Goal: Information Seeking & Learning: Learn about a topic

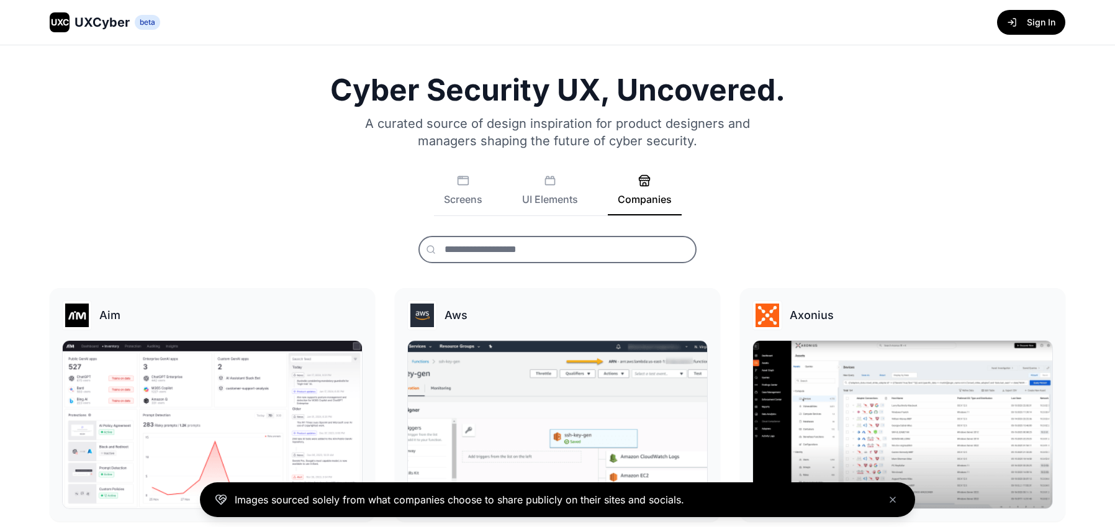
click at [520, 250] on input "text" at bounding box center [557, 249] width 278 height 27
type input "******"
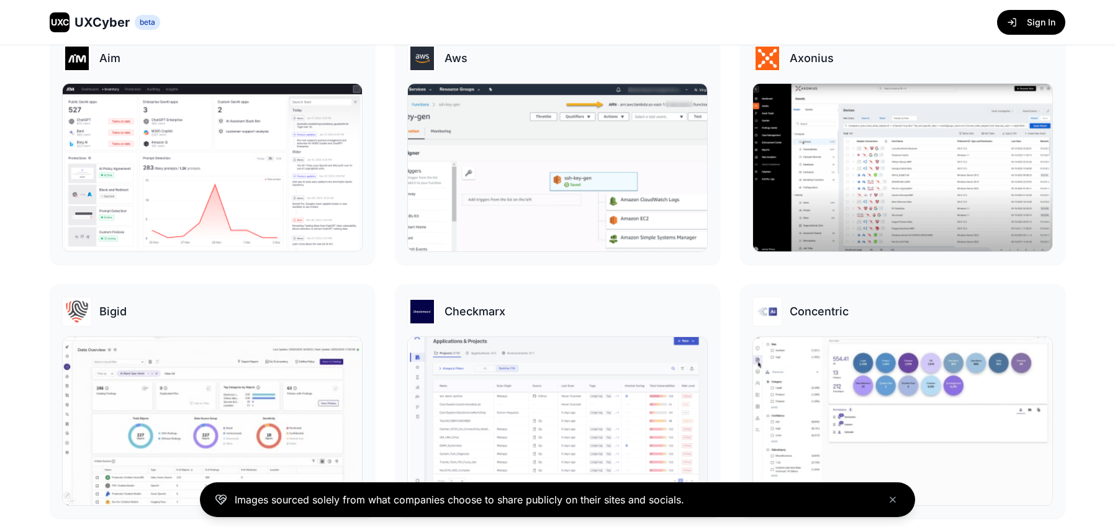
scroll to position [397, 0]
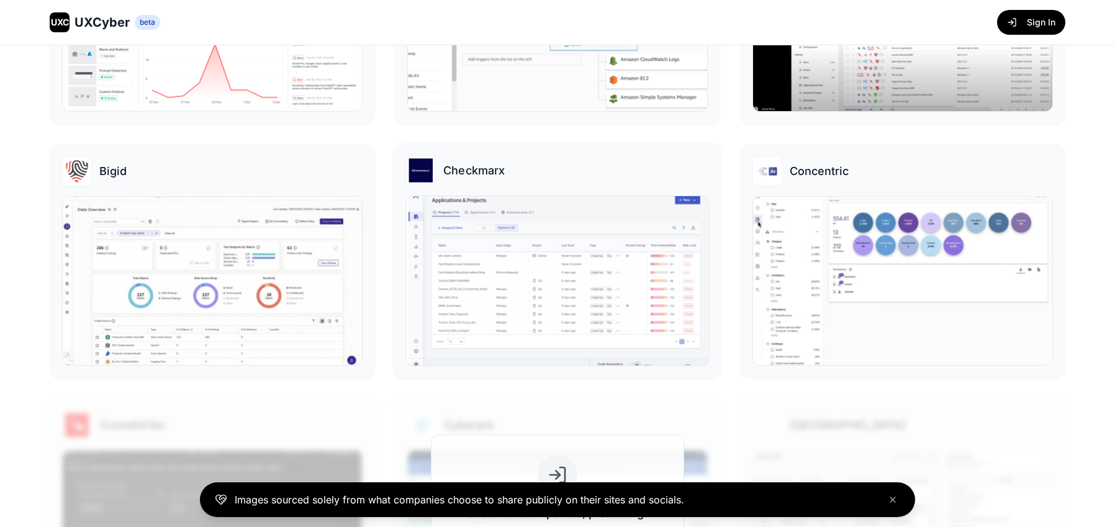
click at [555, 232] on img at bounding box center [558, 280] width 302 height 169
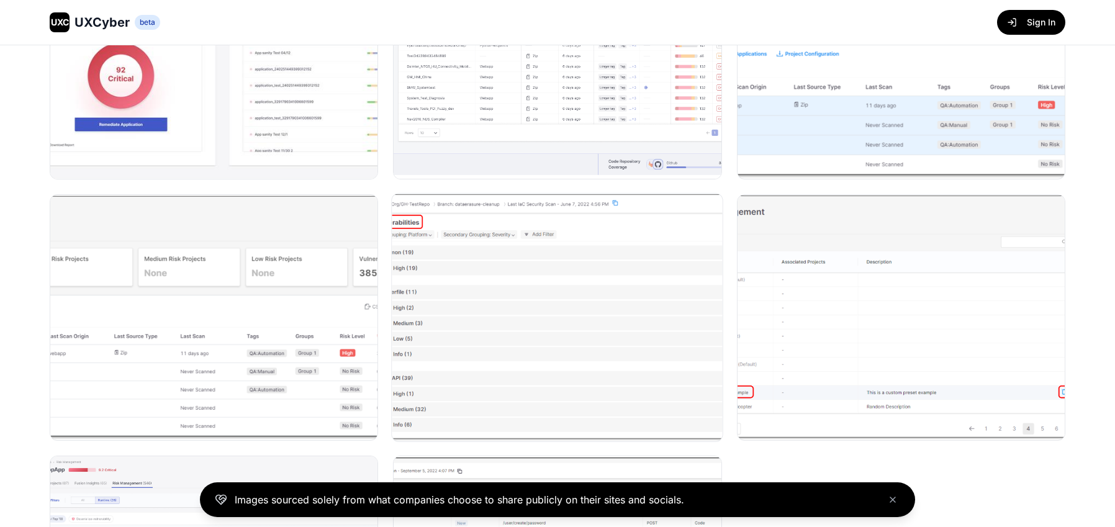
scroll to position [400, 0]
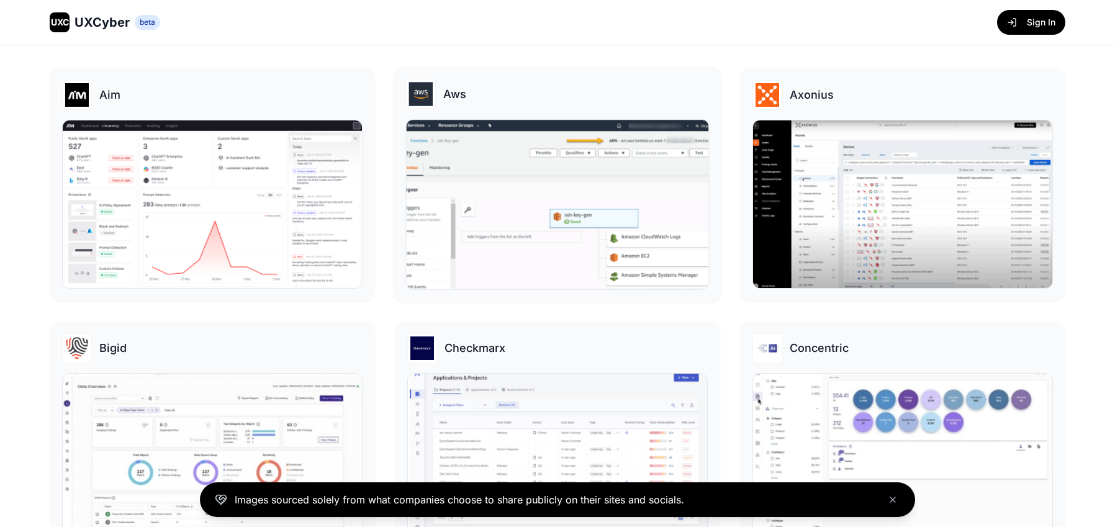
scroll to position [282, 0]
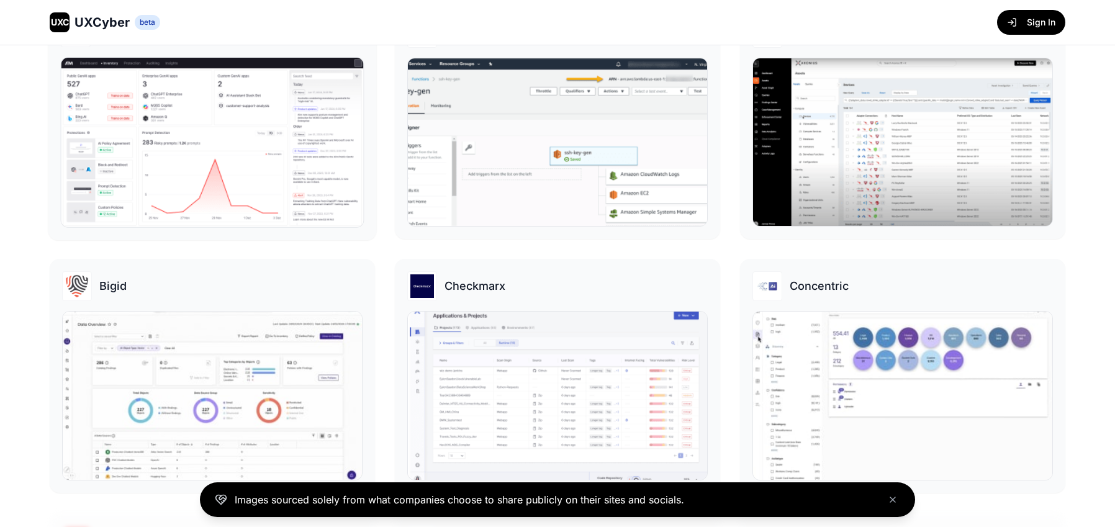
click at [250, 183] on img at bounding box center [212, 142] width 302 height 169
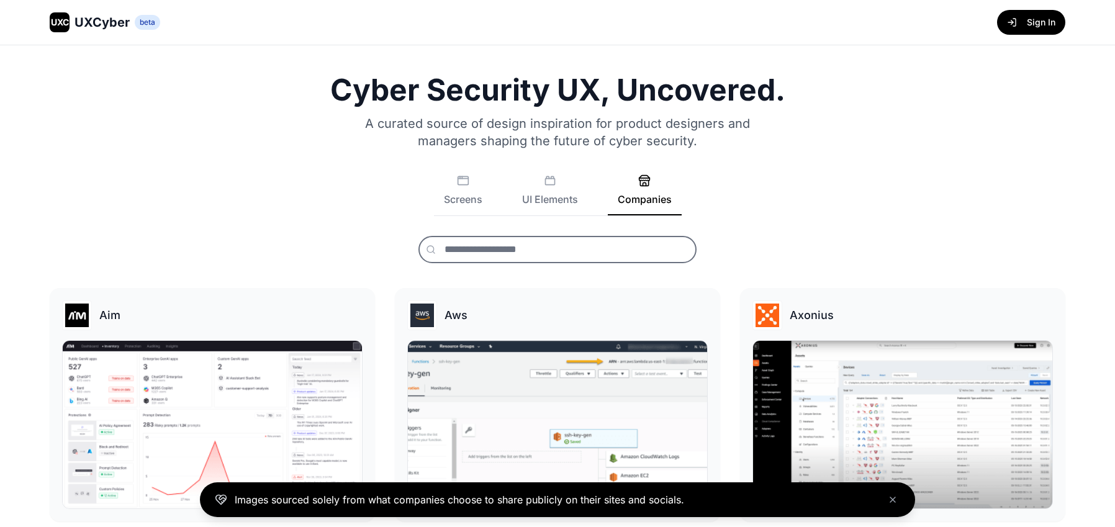
click at [508, 240] on input "text" at bounding box center [557, 249] width 278 height 27
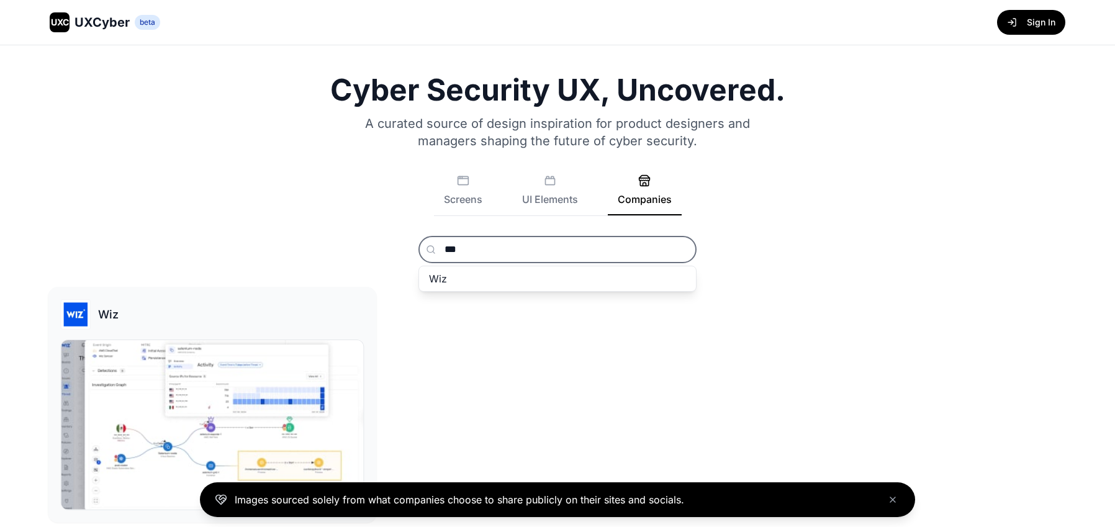
type input "***"
click at [251, 317] on div "Wiz" at bounding box center [213, 314] width 304 height 30
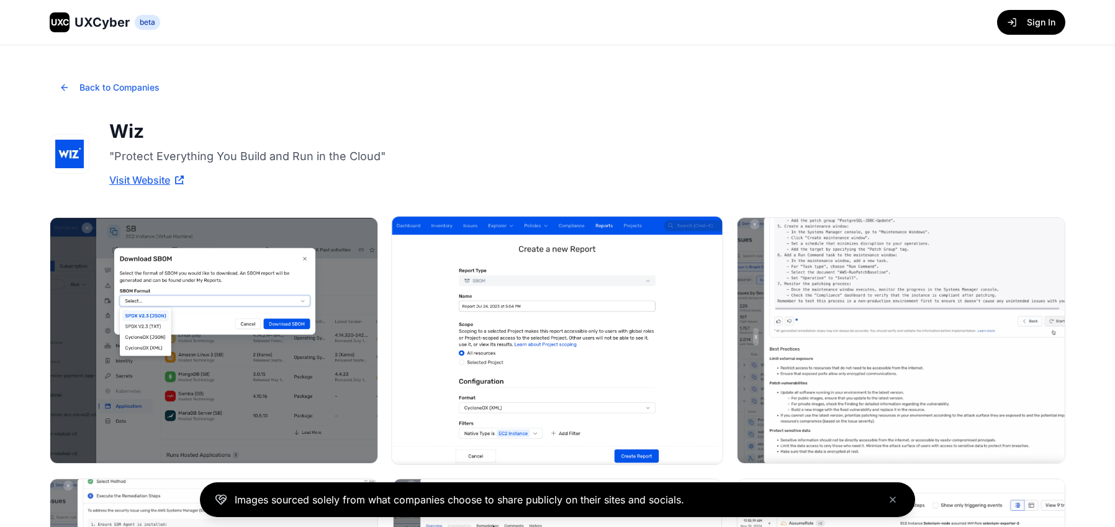
click at [512, 322] on img at bounding box center [557, 341] width 331 height 248
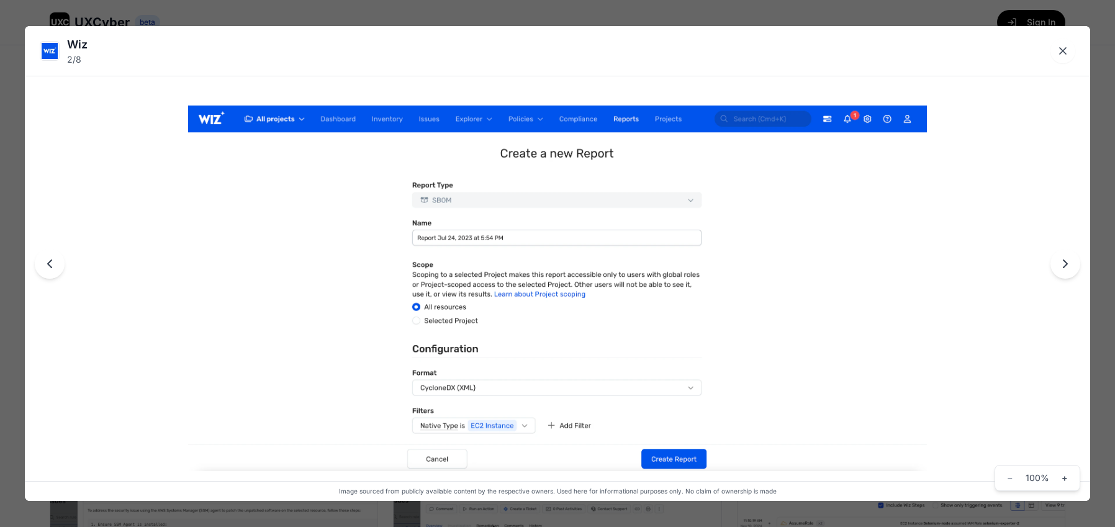
click at [1063, 264] on icon "Next image" at bounding box center [1065, 263] width 15 height 15
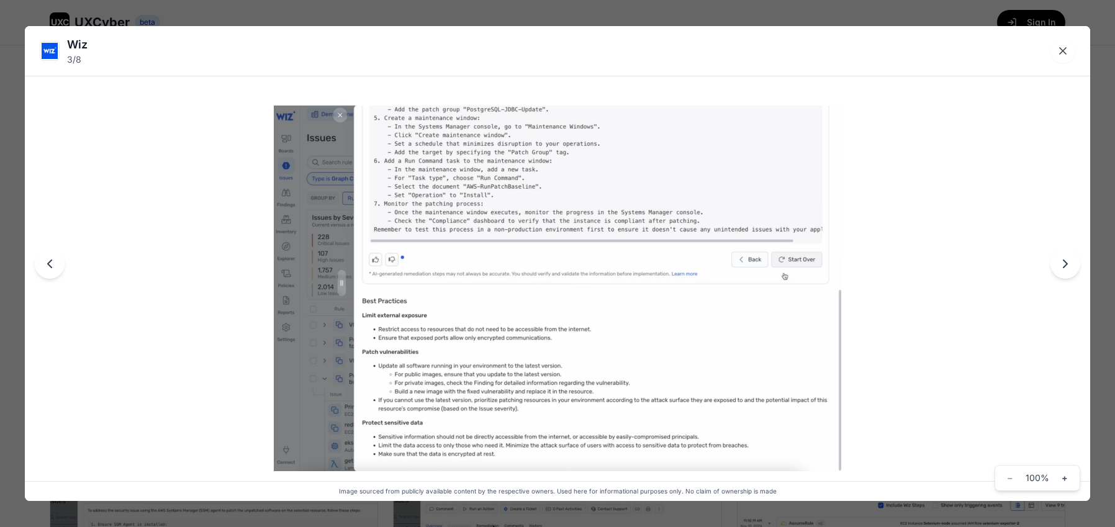
click at [1063, 264] on icon "Next image" at bounding box center [1065, 263] width 15 height 15
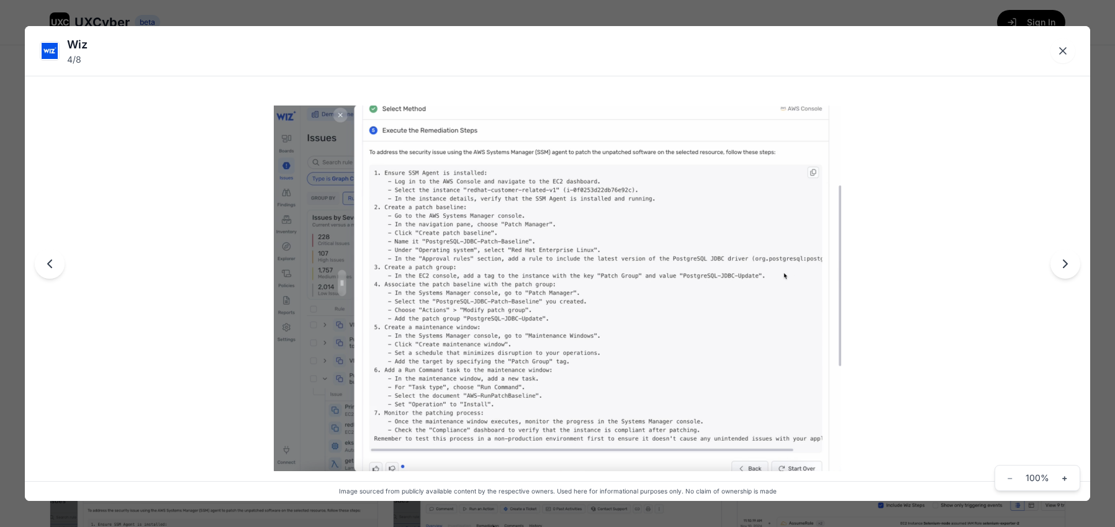
click at [1063, 264] on icon "Next image" at bounding box center [1065, 263] width 15 height 15
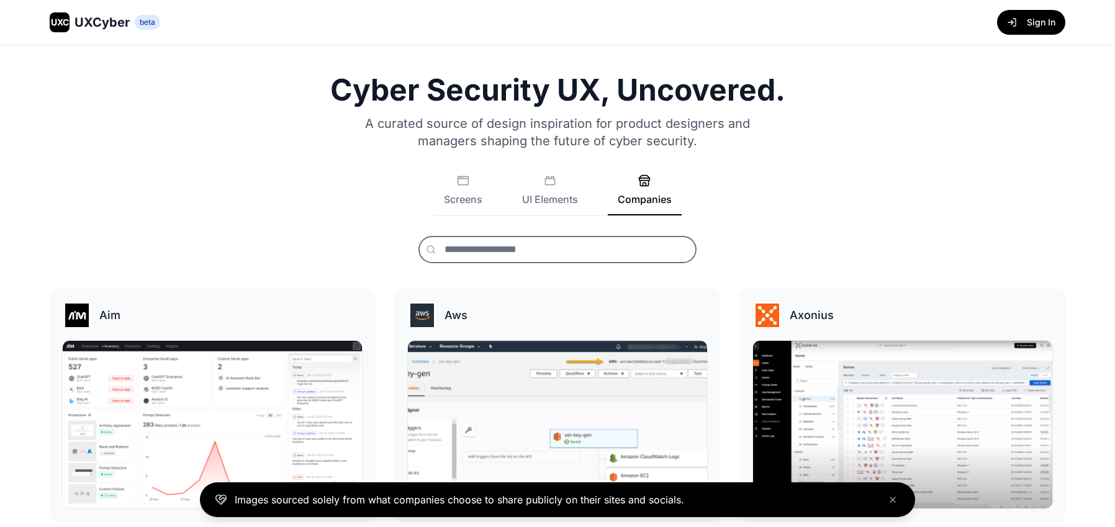
click at [525, 236] on input "text" at bounding box center [557, 249] width 278 height 27
type input "*"
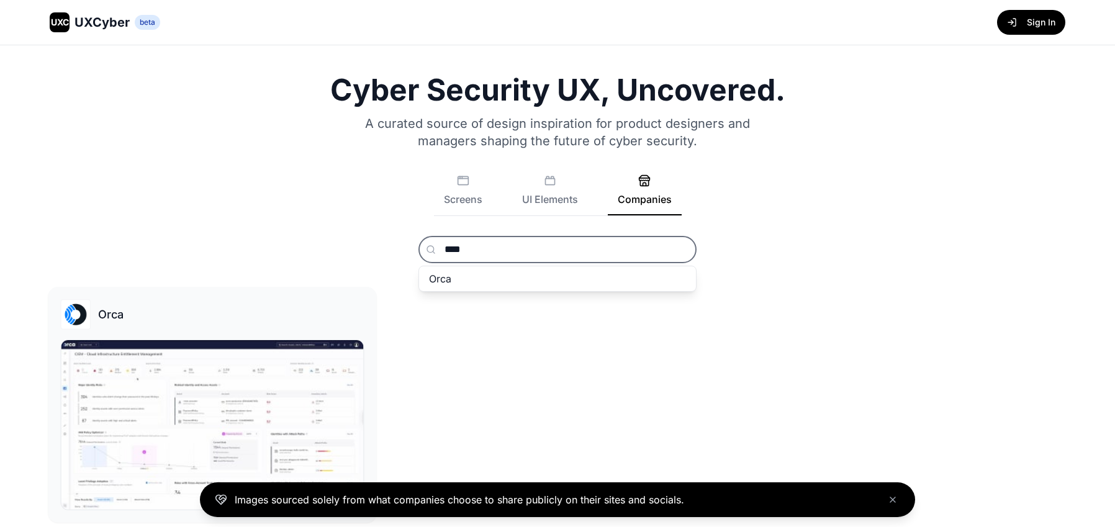
type input "****"
click at [246, 365] on img at bounding box center [212, 424] width 302 height 169
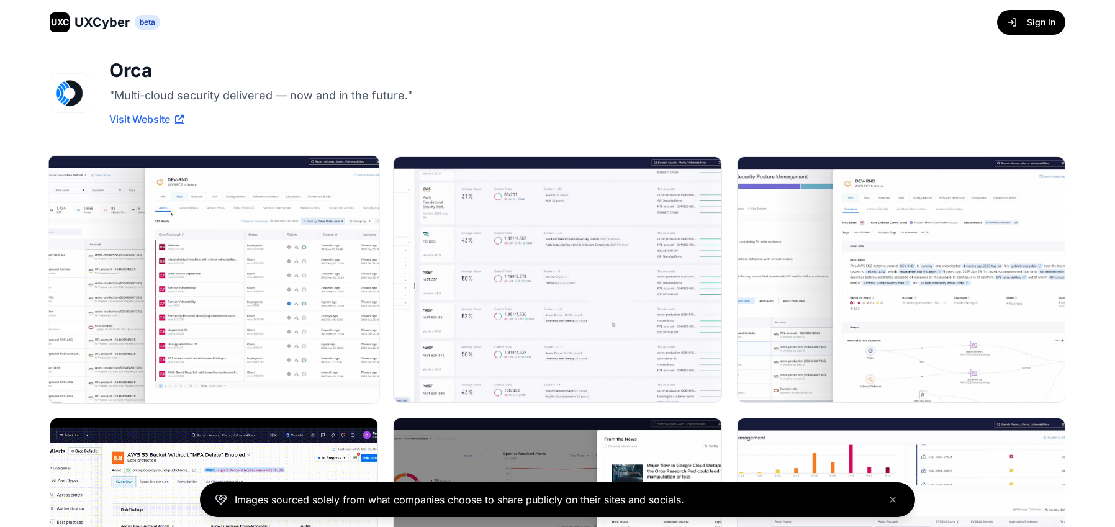
scroll to position [70, 0]
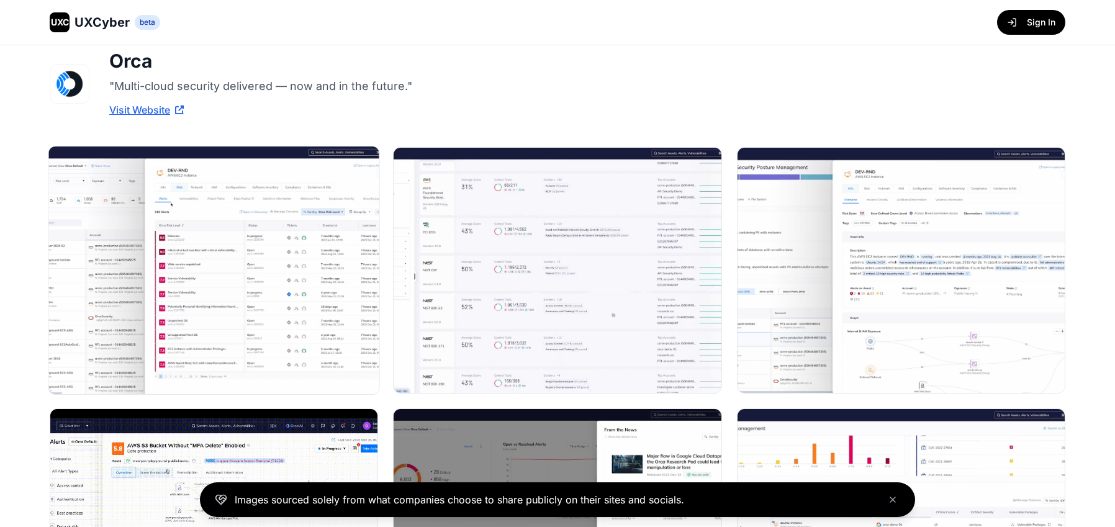
click at [314, 282] on img at bounding box center [213, 271] width 331 height 248
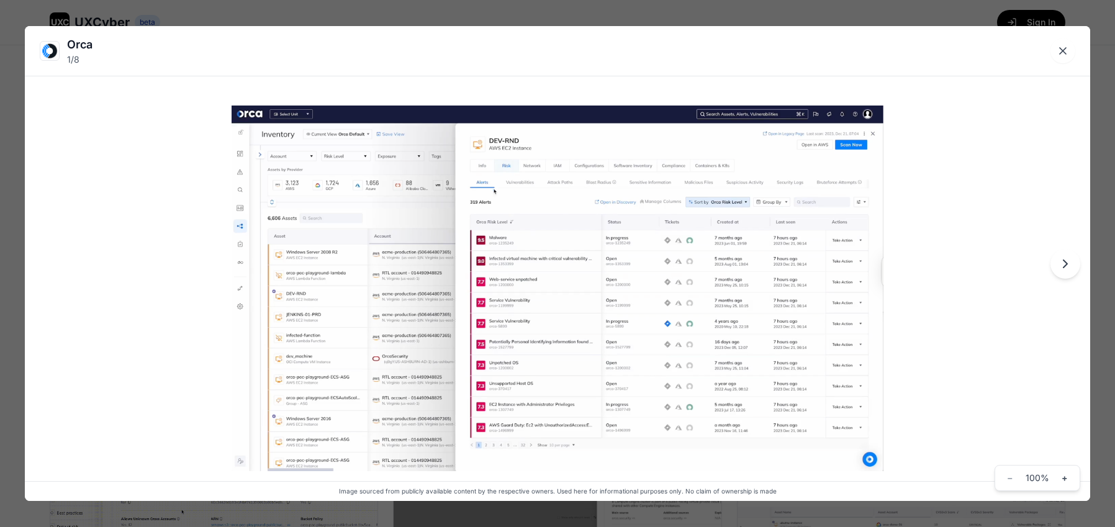
click at [1071, 269] on icon "Next image" at bounding box center [1065, 263] width 15 height 15
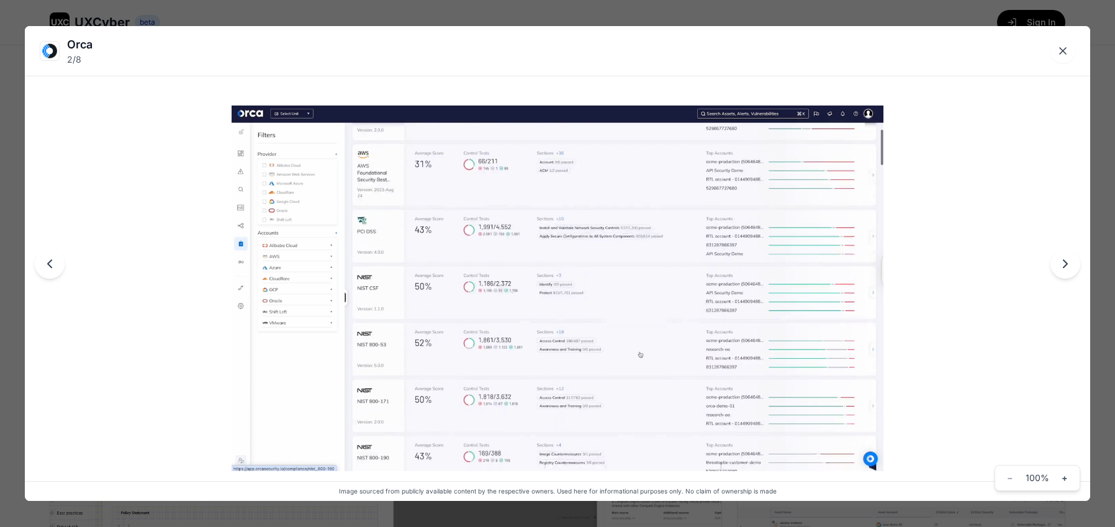
click at [1068, 269] on icon "Next image" at bounding box center [1065, 263] width 15 height 15
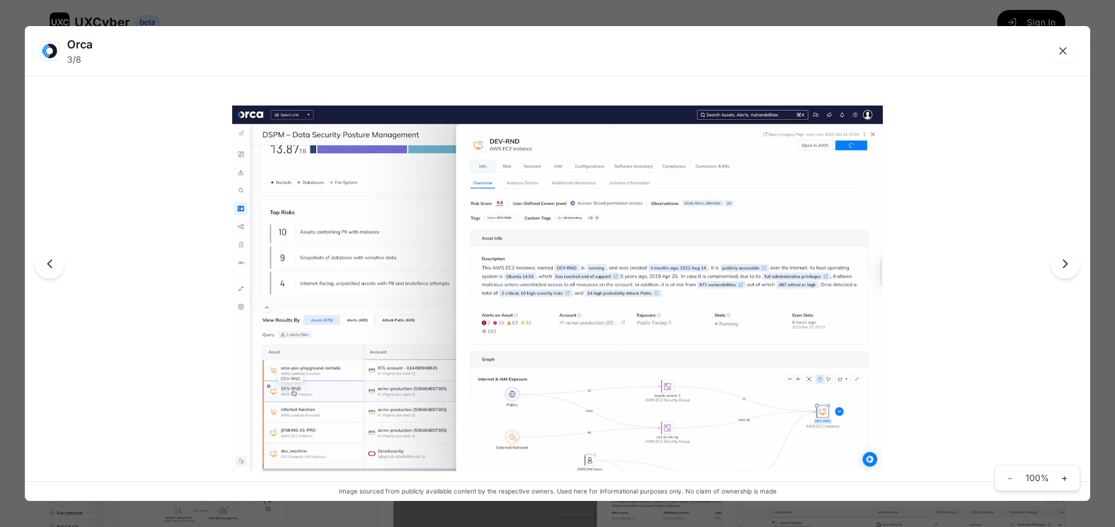
click at [1065, 268] on icon "Next image" at bounding box center [1065, 263] width 15 height 15
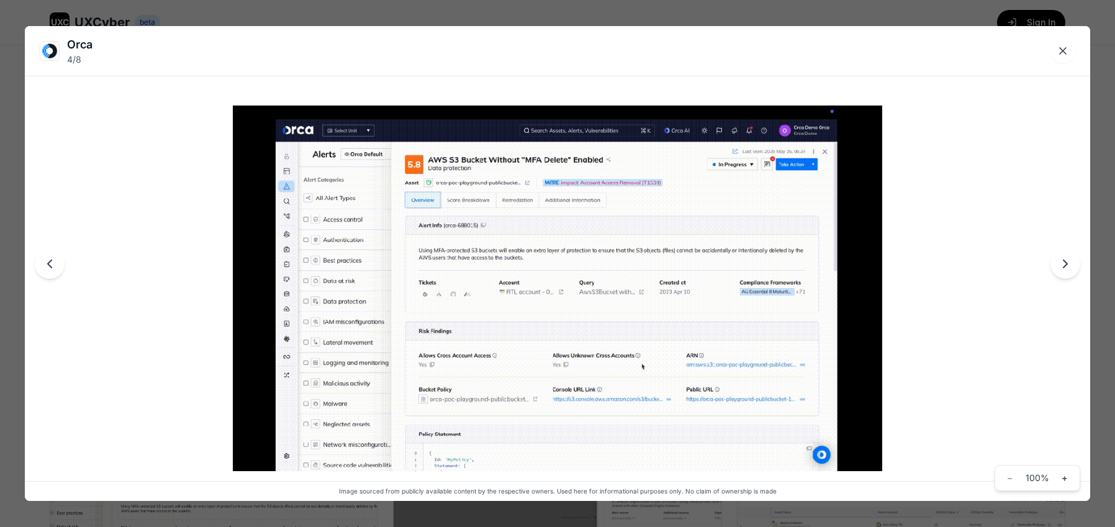
click at [1065, 268] on icon "Next image" at bounding box center [1065, 263] width 15 height 15
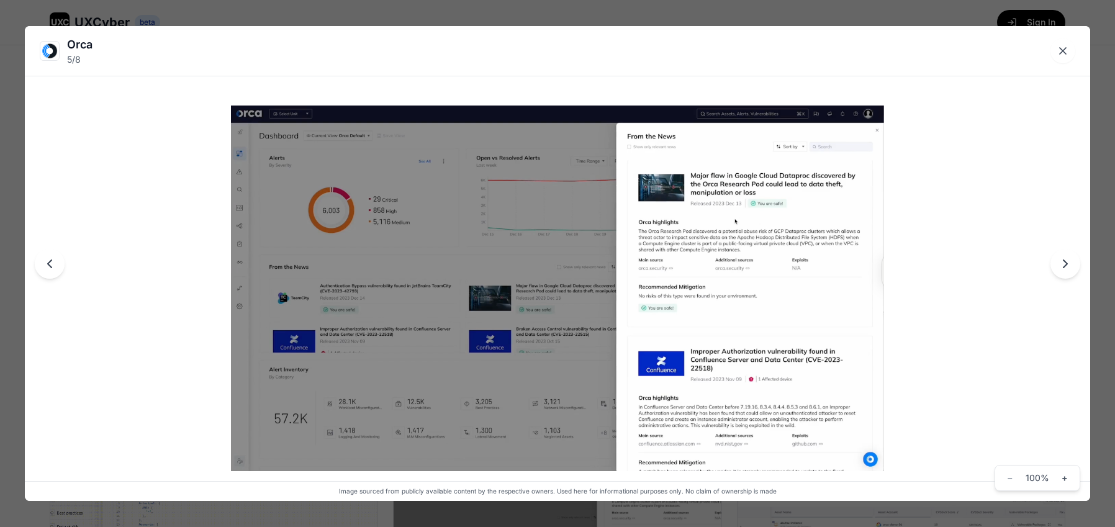
click at [1067, 268] on icon "Next image" at bounding box center [1065, 263] width 15 height 15
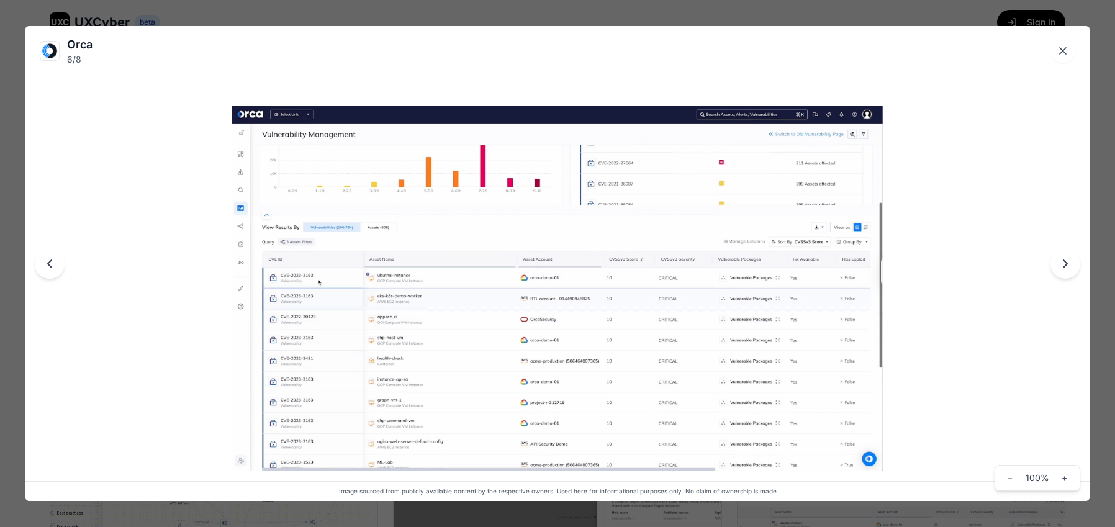
click at [1067, 268] on icon "Next image" at bounding box center [1065, 263] width 15 height 15
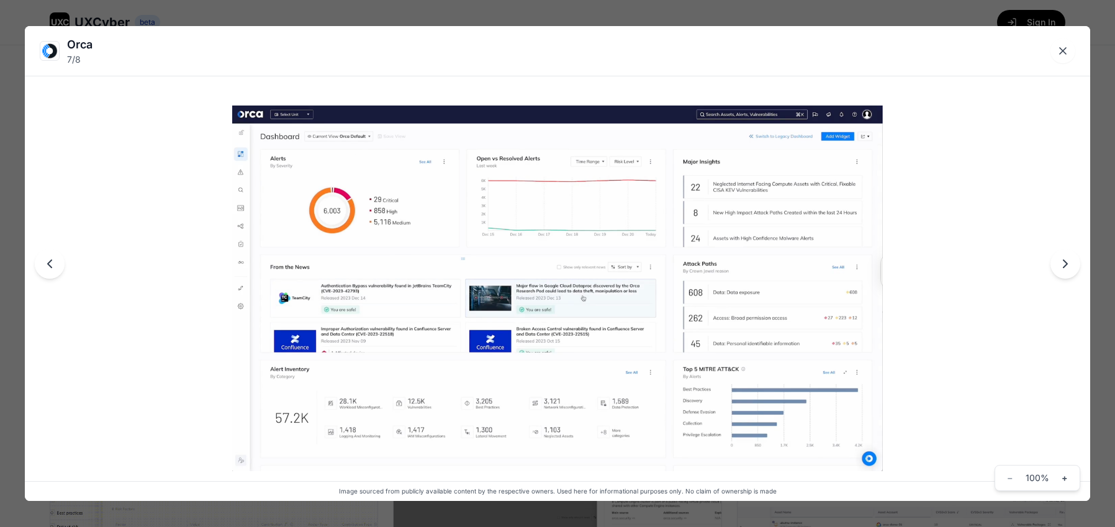
click at [1068, 267] on icon "Next image" at bounding box center [1065, 263] width 15 height 15
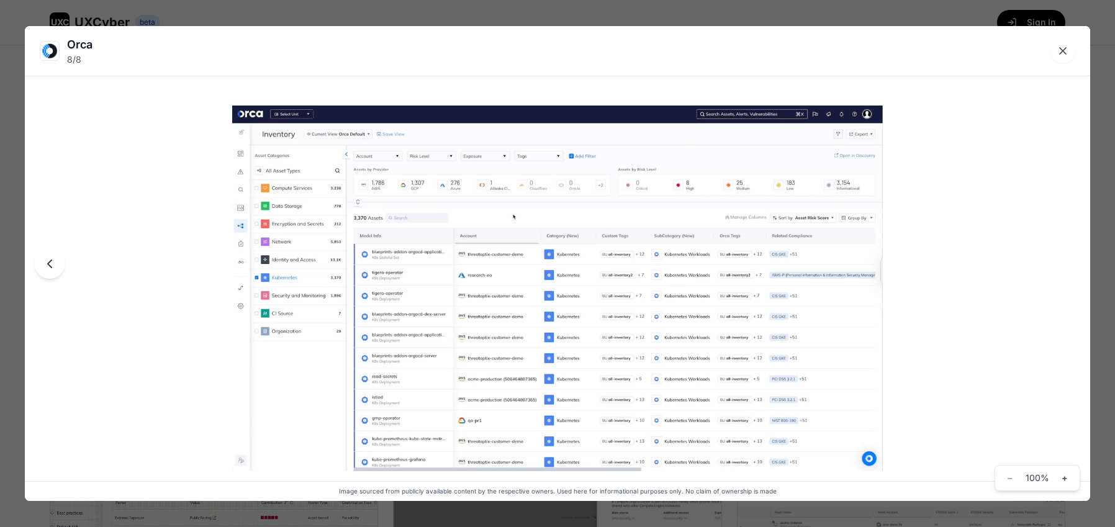
click at [1068, 267] on div at bounding box center [557, 263] width 1065 height 474
click at [981, 222] on div at bounding box center [557, 263] width 1065 height 474
